Goal: Answer question/provide support

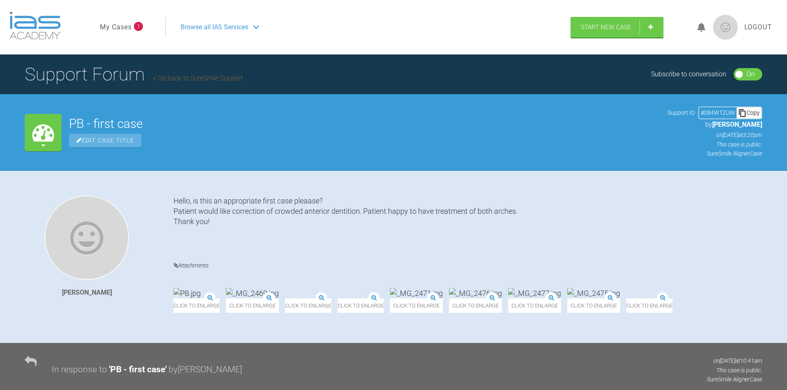
scroll to position [6764, 0]
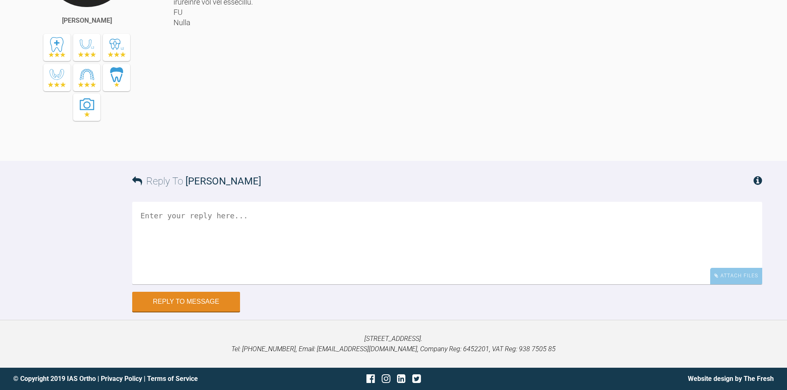
scroll to position [7072, 0]
click at [480, 131] on div at bounding box center [467, 36] width 588 height 225
drag, startPoint x: 184, startPoint y: 57, endPoint x: 499, endPoint y: 98, distance: 317.3
click at [499, 98] on div at bounding box center [467, 36] width 588 height 225
click at [500, 98] on div at bounding box center [467, 36] width 588 height 225
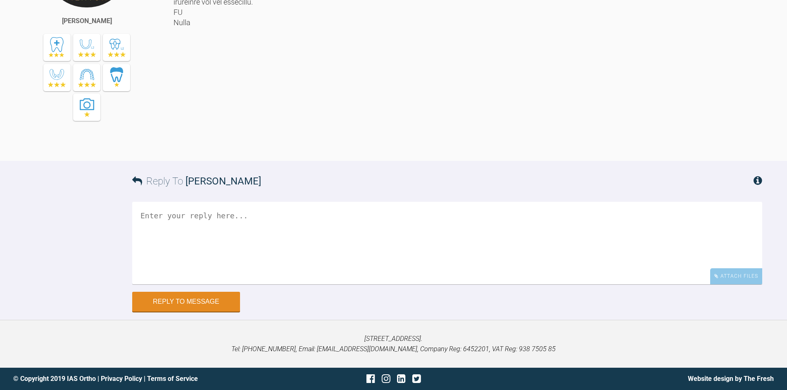
click at [614, 124] on div at bounding box center [467, 36] width 588 height 225
click at [317, 115] on div at bounding box center [467, 36] width 588 height 225
drag, startPoint x: 172, startPoint y: 107, endPoint x: 296, endPoint y: 131, distance: 125.9
click at [294, 130] on div "[PERSON_NAME]" at bounding box center [393, 42] width 787 height 237
click at [297, 132] on div at bounding box center [467, 36] width 588 height 225
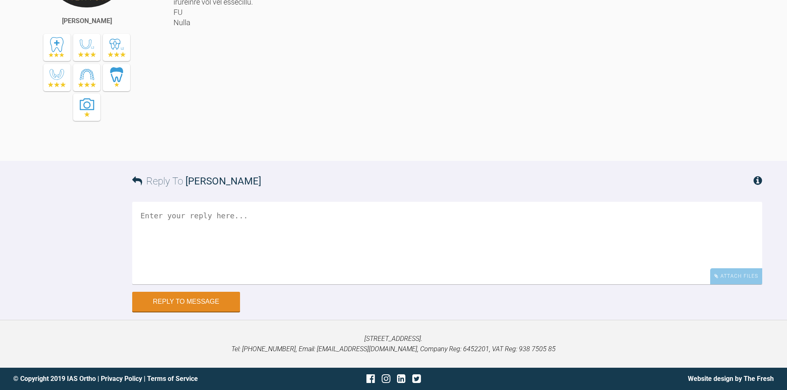
click at [288, 149] on div at bounding box center [467, 36] width 588 height 225
drag, startPoint x: 479, startPoint y: 109, endPoint x: 493, endPoint y: 118, distance: 16.2
click at [493, 118] on div at bounding box center [467, 36] width 588 height 225
click at [493, 128] on div at bounding box center [467, 36] width 588 height 225
drag, startPoint x: 165, startPoint y: 109, endPoint x: 326, endPoint y: 115, distance: 160.8
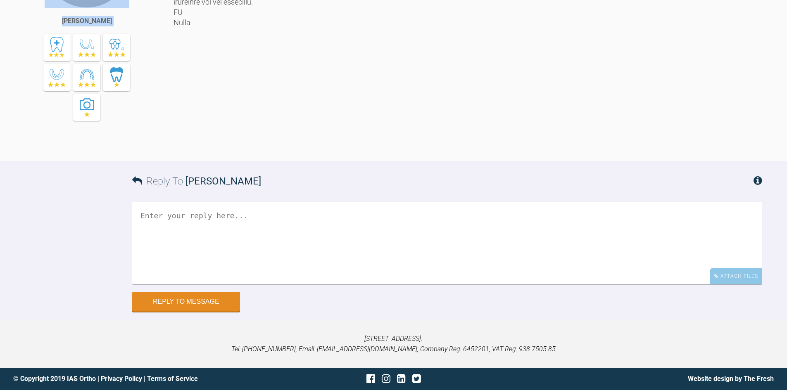
click at [309, 114] on div "[PERSON_NAME]" at bounding box center [393, 42] width 787 height 237
click at [379, 126] on div at bounding box center [467, 36] width 588 height 225
